Goal: Check status

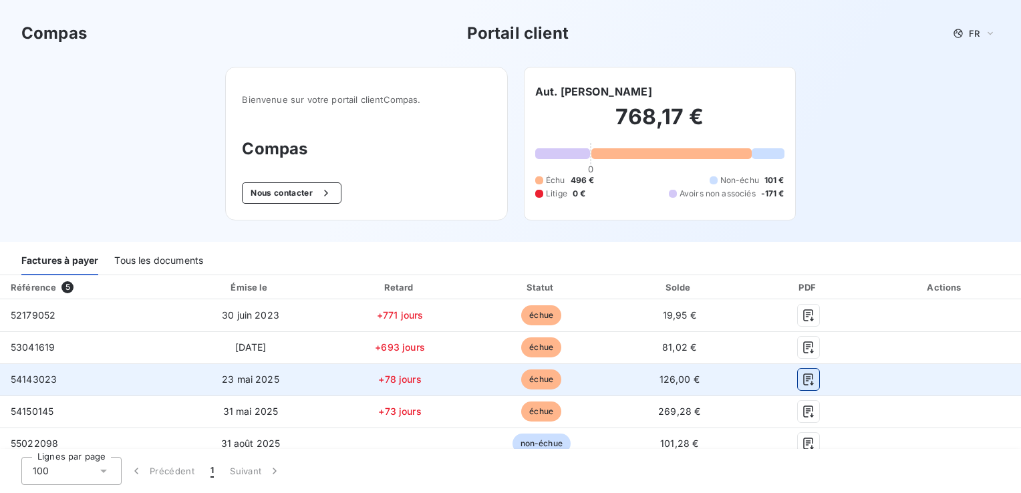
click at [804, 374] on icon "button" at bounding box center [809, 380] width 10 height 12
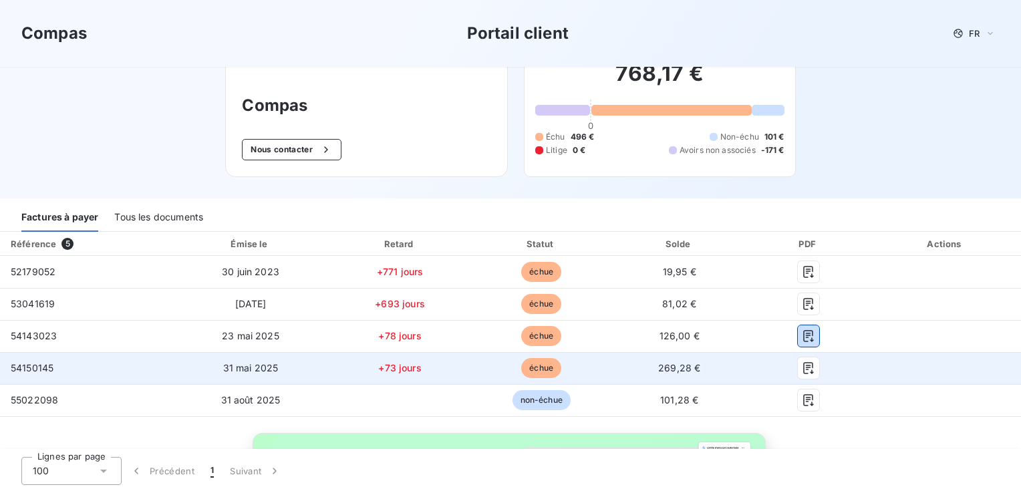
scroll to position [67, 0]
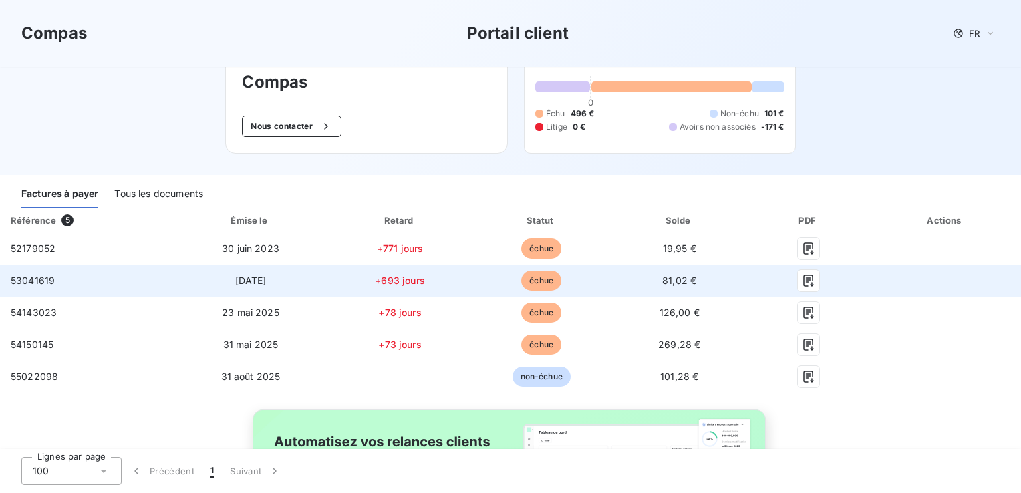
click at [525, 283] on span "échue" at bounding box center [541, 281] width 40 height 20
click at [802, 286] on icon "button" at bounding box center [808, 280] width 13 height 13
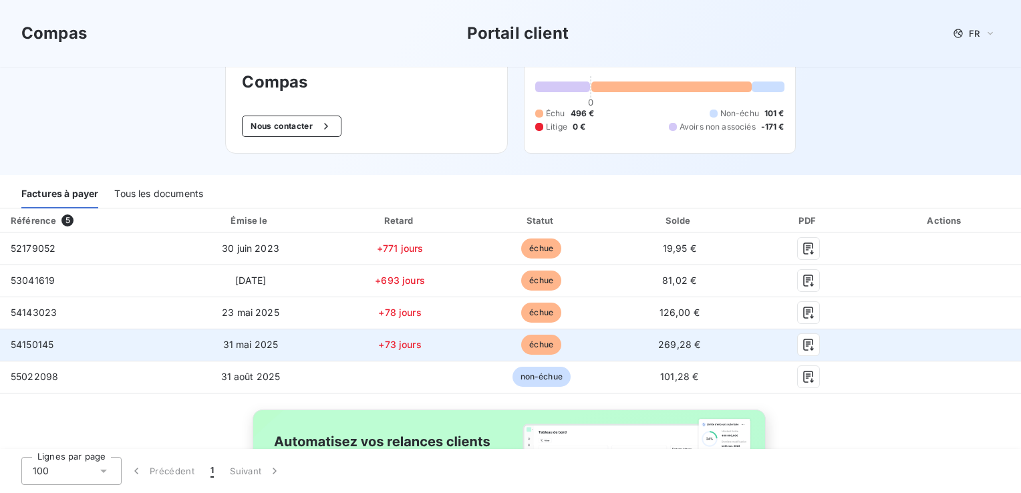
click at [527, 346] on span "échue" at bounding box center [541, 345] width 40 height 20
drag, startPoint x: 527, startPoint y: 346, endPoint x: 672, endPoint y: 341, distance: 145.1
click at [672, 341] on span "269,28 €" at bounding box center [679, 344] width 42 height 11
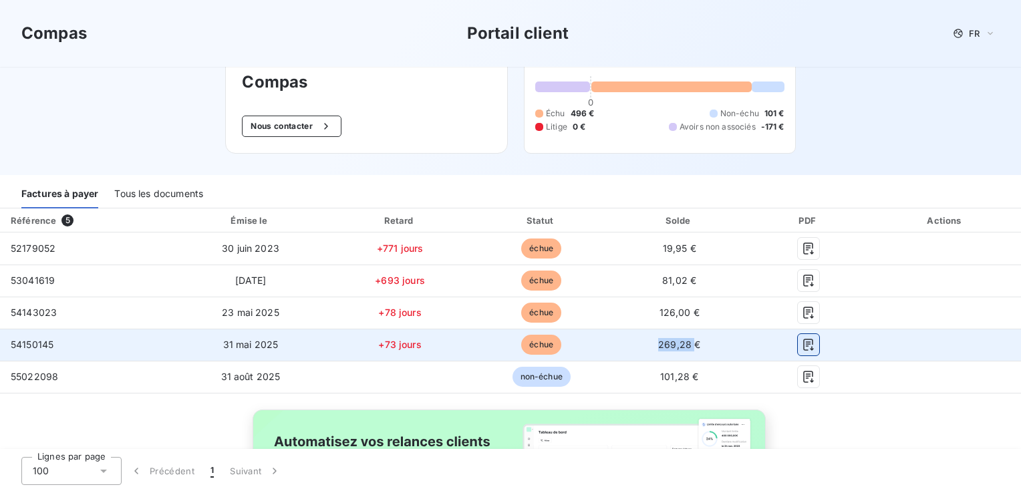
drag, startPoint x: 672, startPoint y: 341, endPoint x: 797, endPoint y: 344, distance: 125.0
click at [802, 344] on icon "button" at bounding box center [808, 344] width 13 height 13
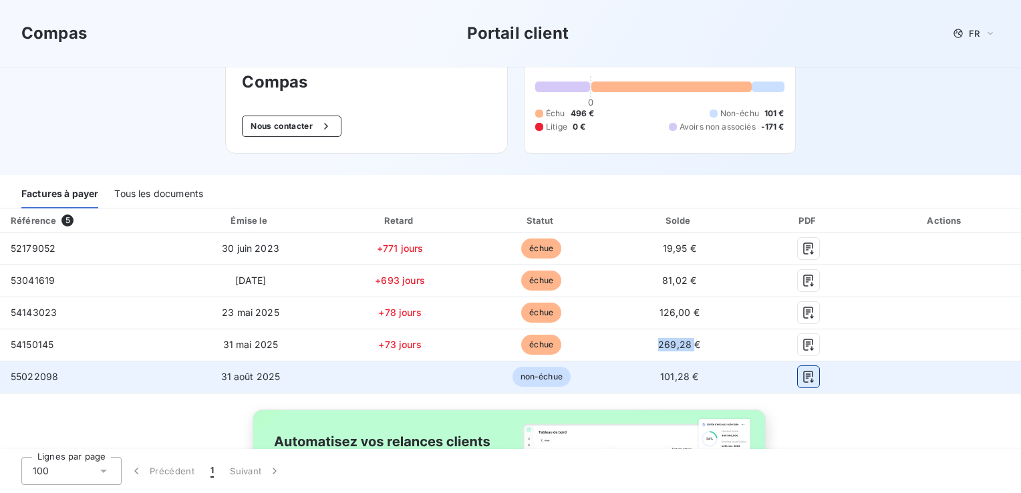
click at [802, 379] on icon "button" at bounding box center [808, 376] width 13 height 13
click at [798, 381] on button "button" at bounding box center [808, 376] width 21 height 21
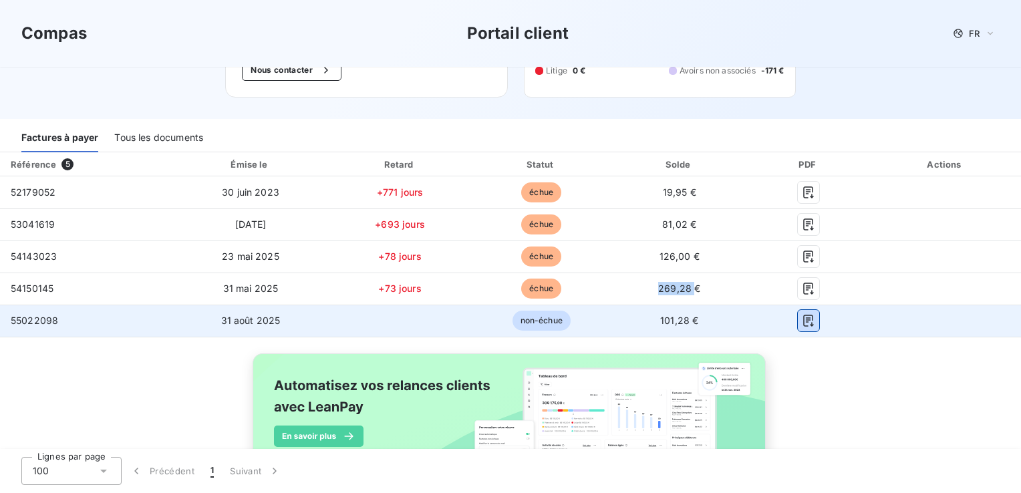
scroll to position [190, 0]
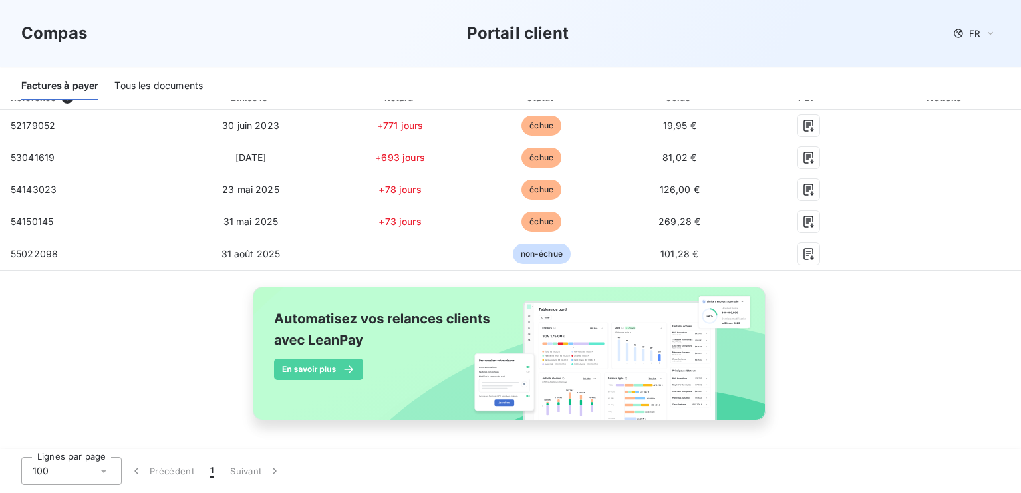
click at [952, 273] on div "Référence 5 Émise le Retard Statut Solde PDF Actions 52179052 [DATE] +771 jours…" at bounding box center [510, 269] width 1021 height 366
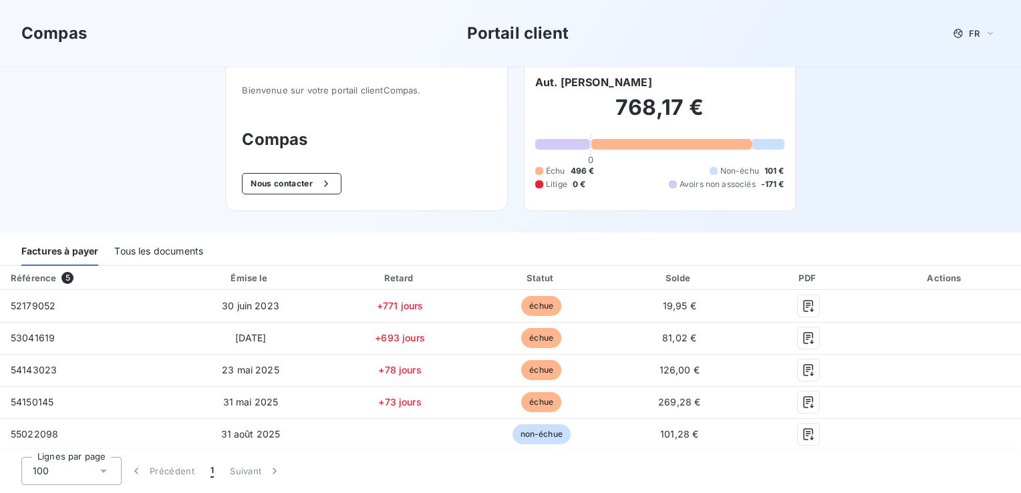
scroll to position [0, 0]
